Goal: Task Accomplishment & Management: Use online tool/utility

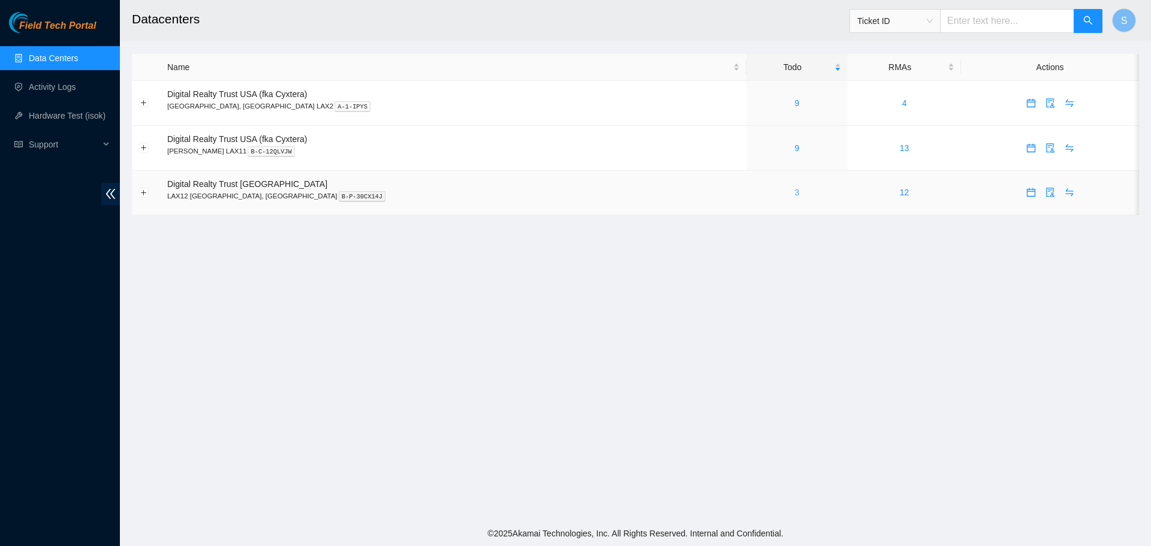
click at [794, 192] on link "3" at bounding box center [796, 193] width 5 height 10
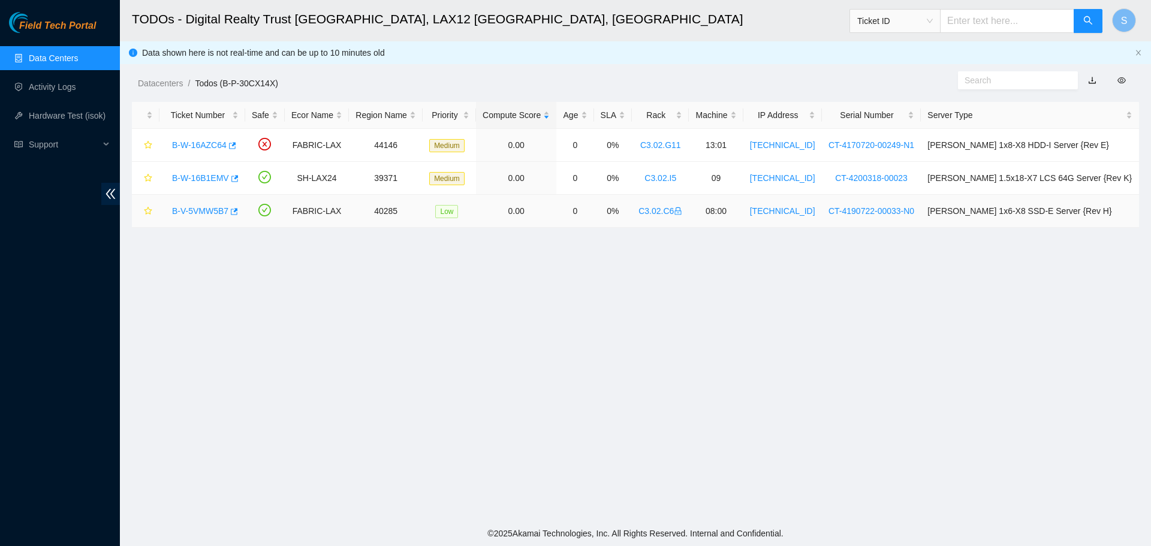
click at [195, 212] on link "B-V-5VMW5B7" at bounding box center [200, 211] width 56 height 10
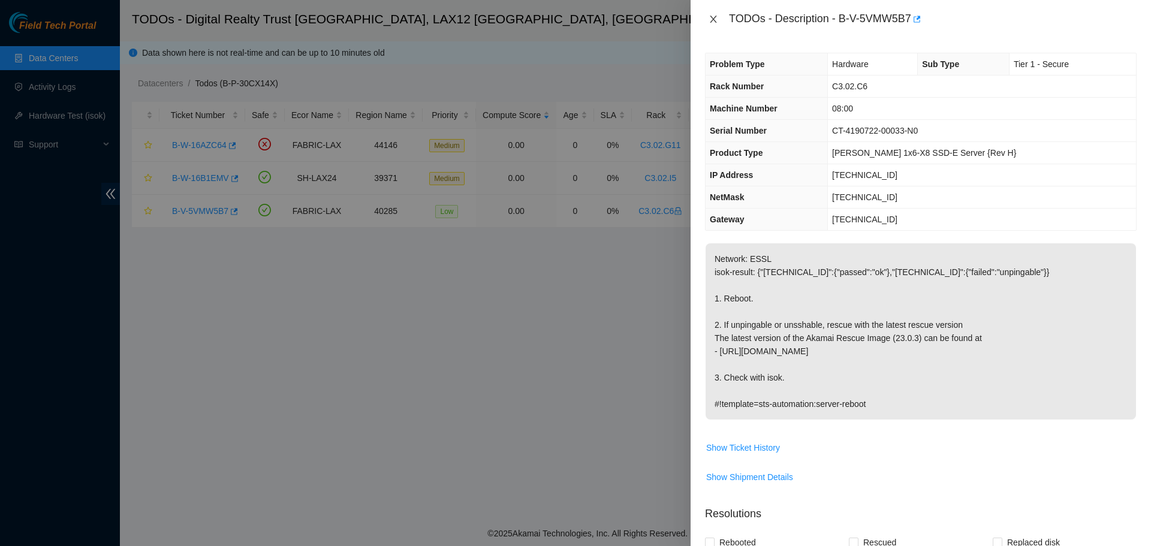
click at [713, 17] on icon "close" at bounding box center [713, 19] width 10 height 10
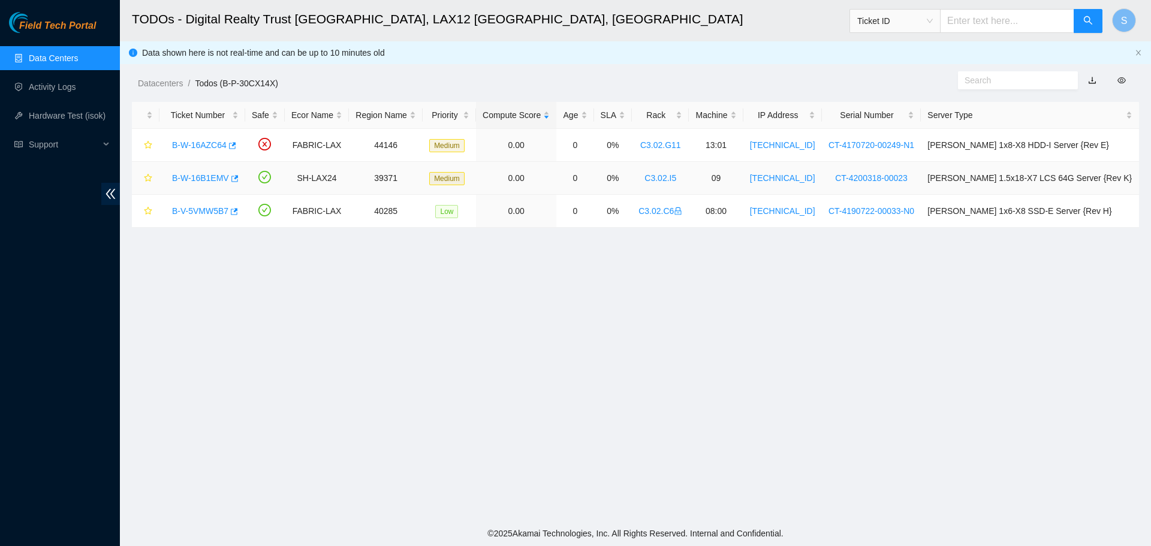
click at [207, 175] on link "B-W-16B1EMV" at bounding box center [200, 178] width 57 height 10
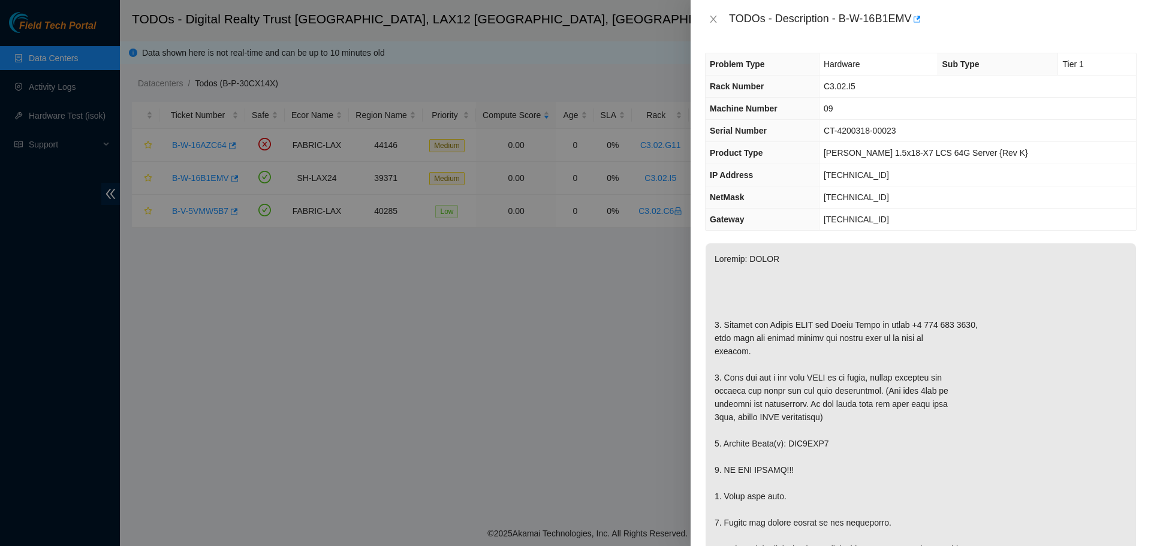
click at [716, 12] on div "TODOs - Description - B-W-16B1EMV" at bounding box center [921, 19] width 432 height 19
click at [716, 15] on icon "close" at bounding box center [713, 19] width 10 height 10
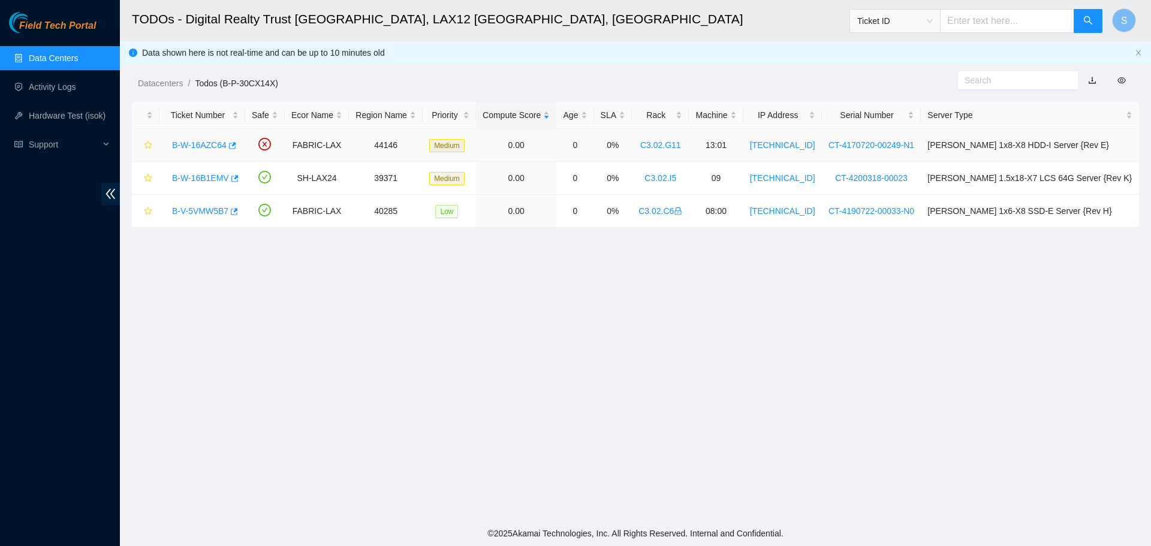
click at [210, 145] on link "B-W-16AZC64" at bounding box center [199, 145] width 55 height 10
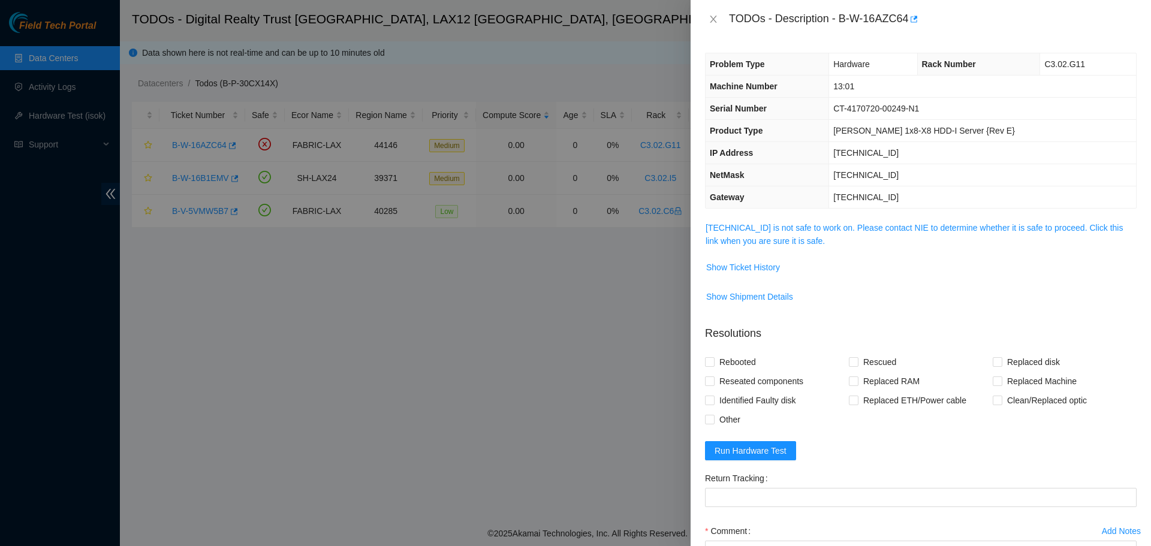
click at [759, 233] on span "[TECHNICAL_ID] is not safe to work on. Please contact NIE to determine whether …" at bounding box center [920, 234] width 430 height 26
click at [759, 237] on link "[TECHNICAL_ID] is not safe to work on. Please contact NIE to determine whether …" at bounding box center [913, 234] width 417 height 23
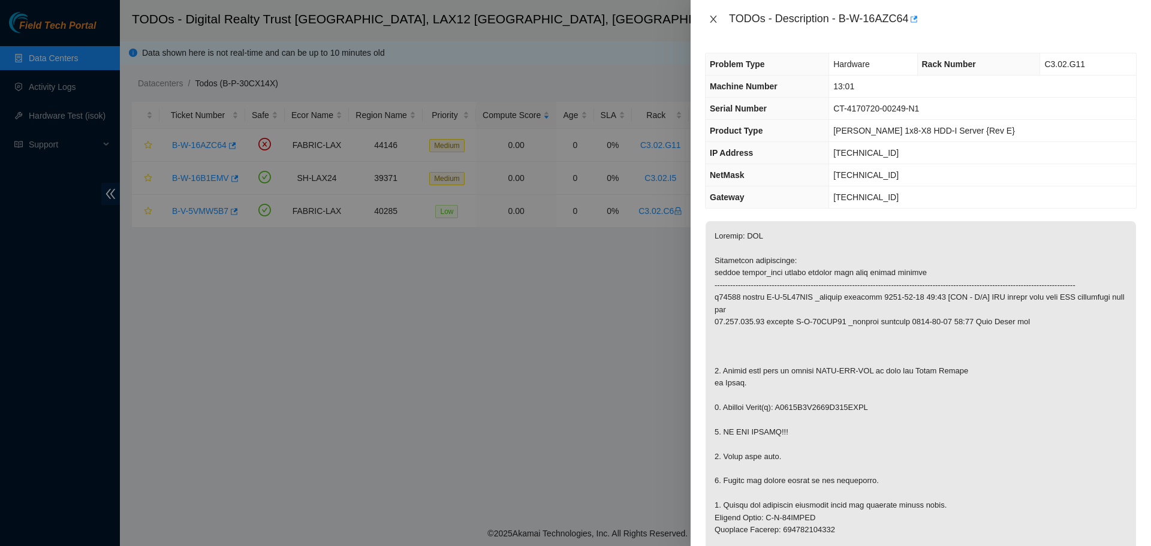
click at [717, 20] on icon "close" at bounding box center [713, 19] width 10 height 10
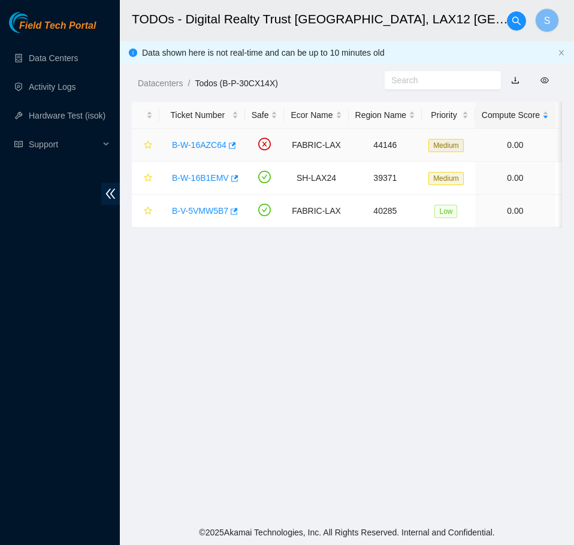
click at [206, 146] on link "B-W-16AZC64" at bounding box center [199, 145] width 55 height 10
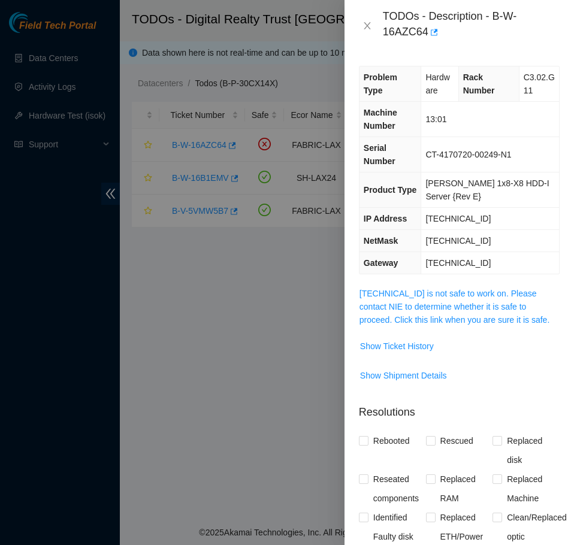
click at [449, 313] on span "23.194.216.29 is not safe to work on. Please contact NIE to determine whether i…" at bounding box center [460, 307] width 200 height 40
click at [455, 308] on link "23.194.216.29 is not safe to work on. Please contact NIE to determine whether i…" at bounding box center [455, 307] width 190 height 36
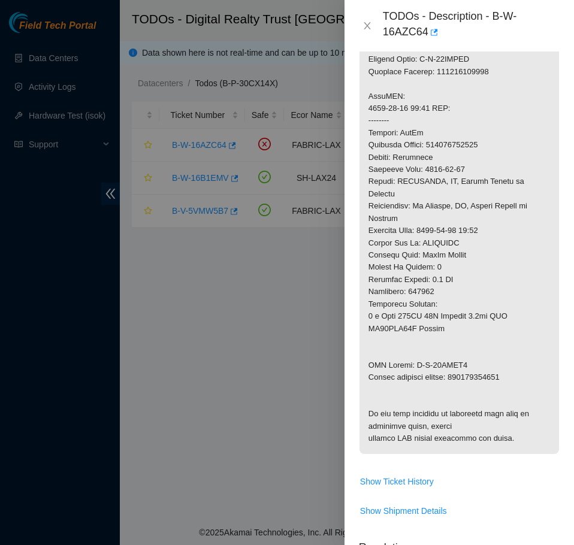
scroll to position [839, 0]
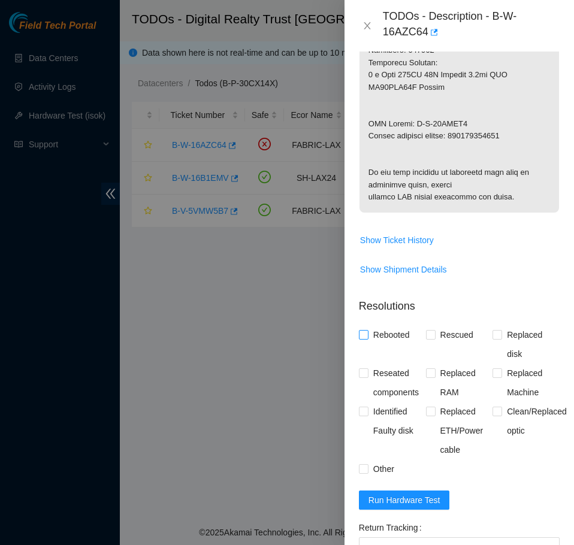
click at [381, 345] on span "Rebooted" at bounding box center [392, 334] width 46 height 19
click at [367, 339] on input "Rebooted" at bounding box center [363, 334] width 8 height 8
checkbox input "true"
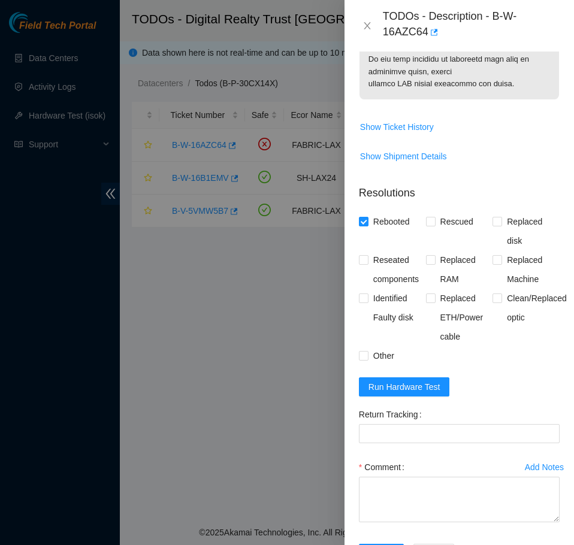
scroll to position [1019, 0]
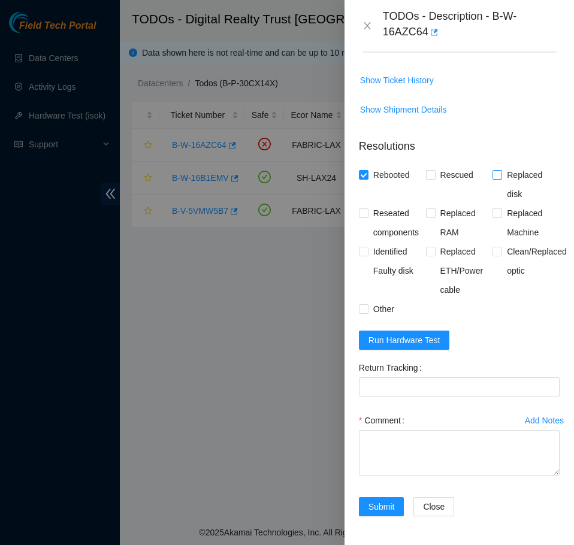
click at [514, 189] on span "Replaced disk" at bounding box center [531, 184] width 58 height 38
click at [501, 179] on input "Replaced disk" at bounding box center [497, 174] width 8 height 8
checkbox input "true"
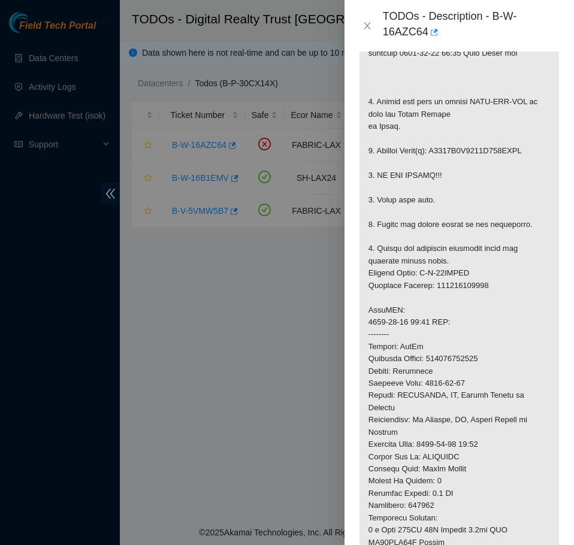
scroll to position [599, 0]
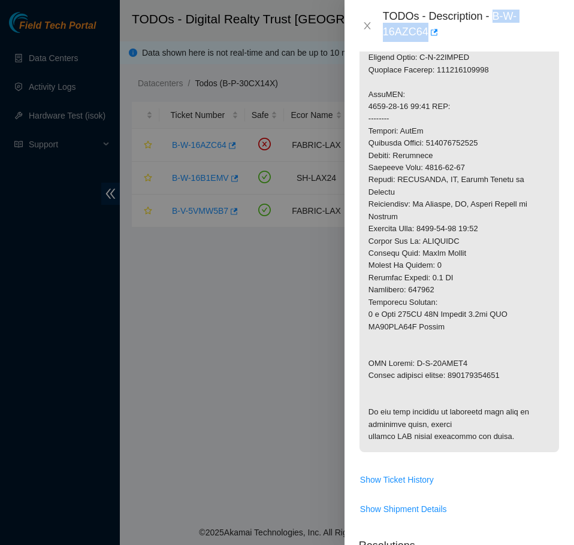
drag, startPoint x: 494, startPoint y: 10, endPoint x: 499, endPoint y: 26, distance: 17.5
click at [499, 26] on div "TODOs - Description - B-W-16AZC64" at bounding box center [471, 26] width 177 height 32
copy div "B-W-16AZC64"
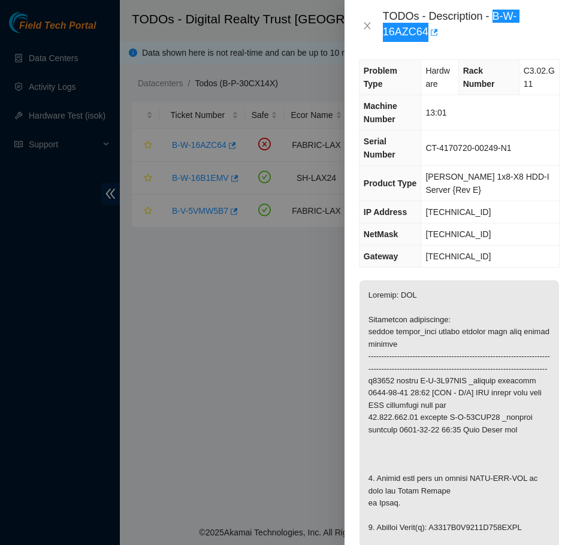
scroll to position [0, 0]
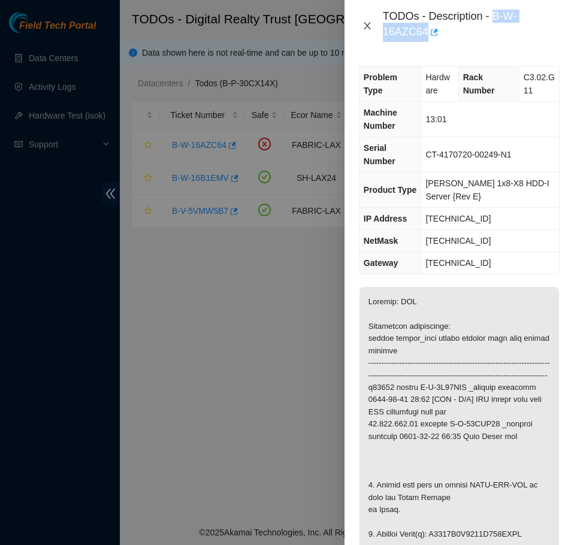
click at [366, 25] on icon "close" at bounding box center [368, 26] width 10 height 10
